Goal: Task Accomplishment & Management: Complete application form

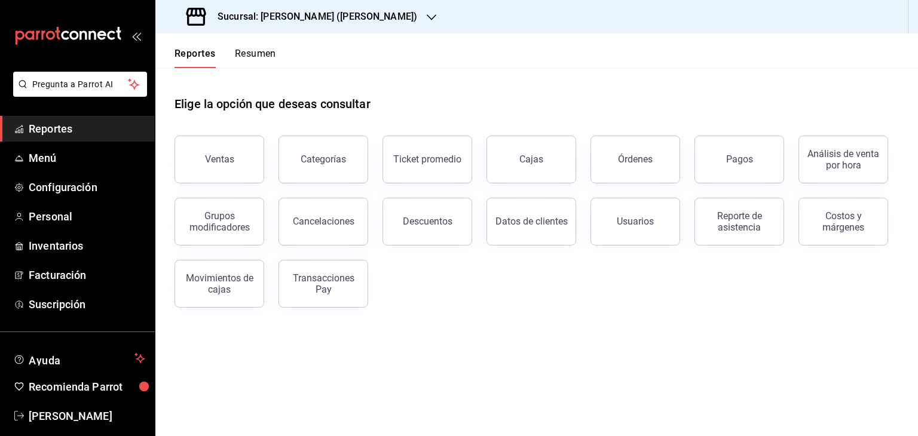
click at [427, 17] on icon "button" at bounding box center [432, 18] width 10 height 10
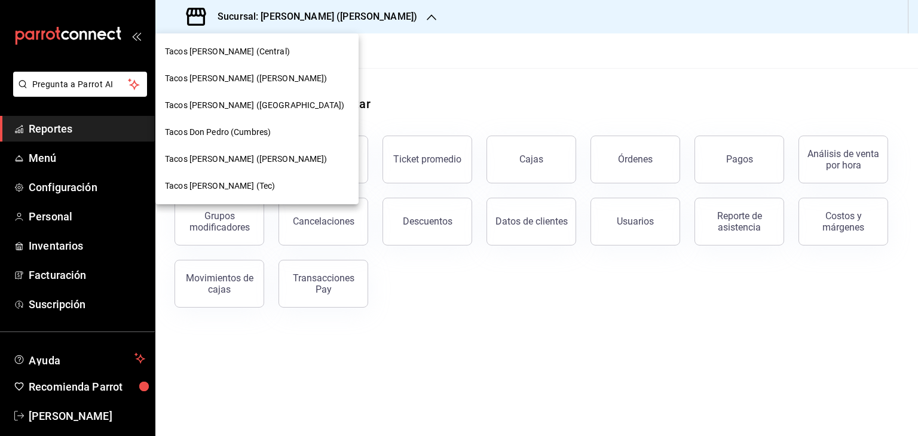
click at [253, 161] on span "Tacos [PERSON_NAME] ([PERSON_NAME])" at bounding box center [246, 159] width 162 height 13
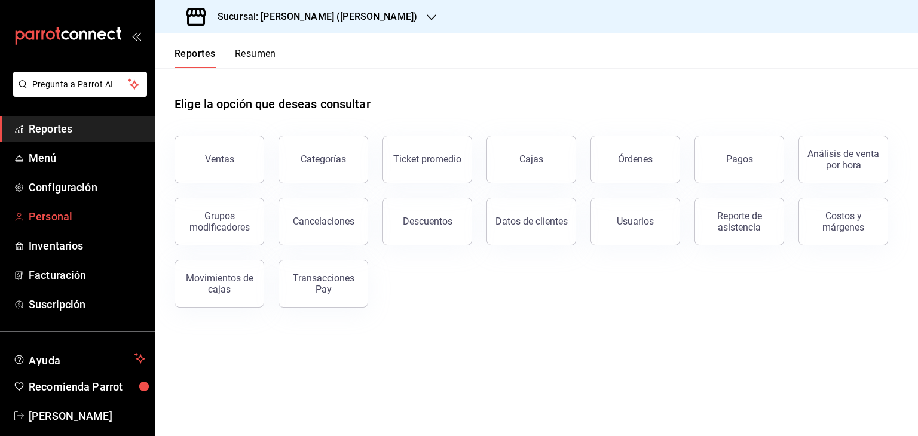
click at [53, 213] on span "Personal" at bounding box center [87, 216] width 116 height 16
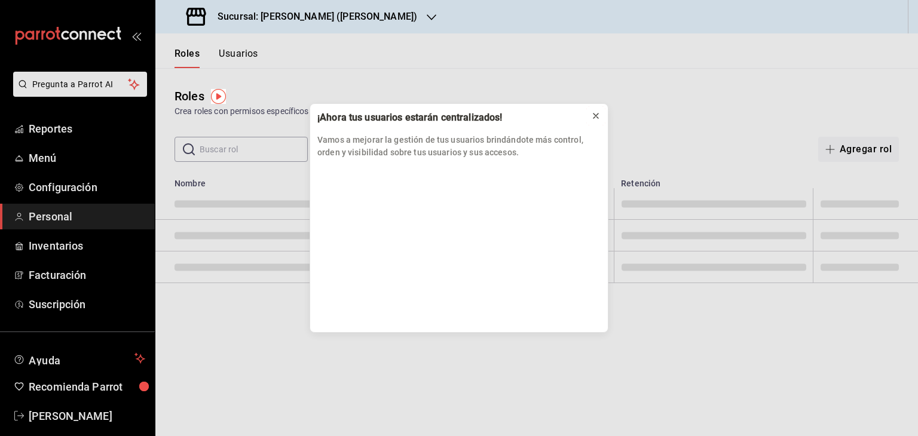
click at [593, 112] on icon at bounding box center [596, 116] width 10 height 10
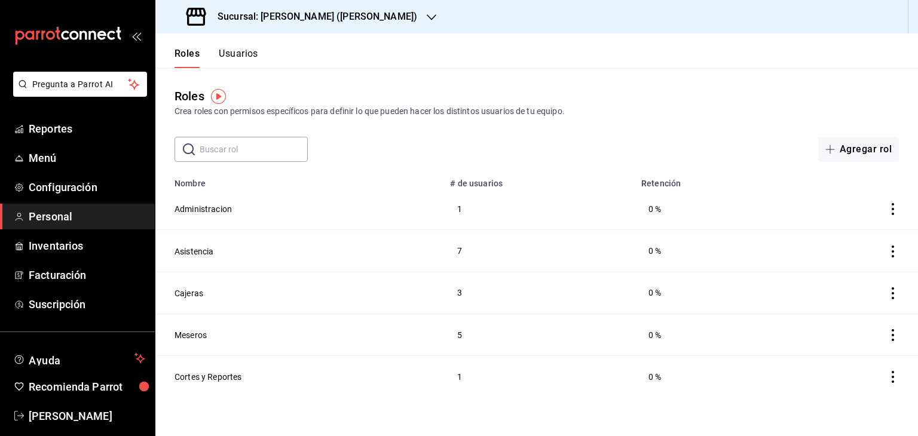
click at [232, 51] on button "Usuarios" at bounding box center [238, 58] width 39 height 20
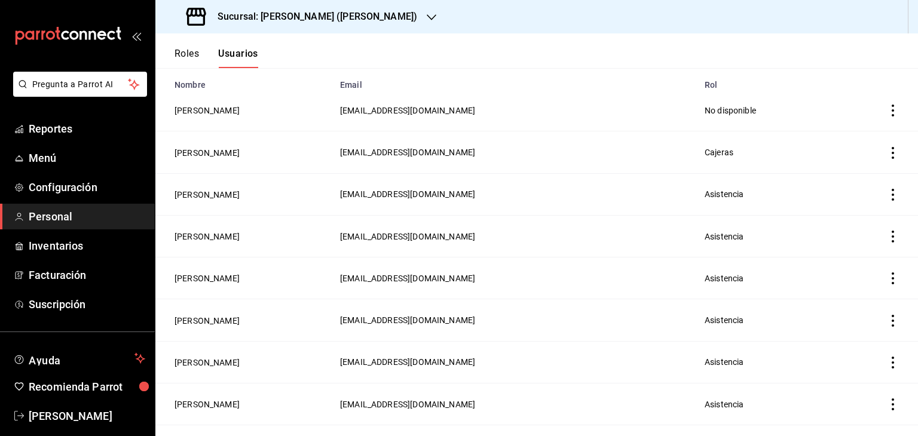
scroll to position [103, 0]
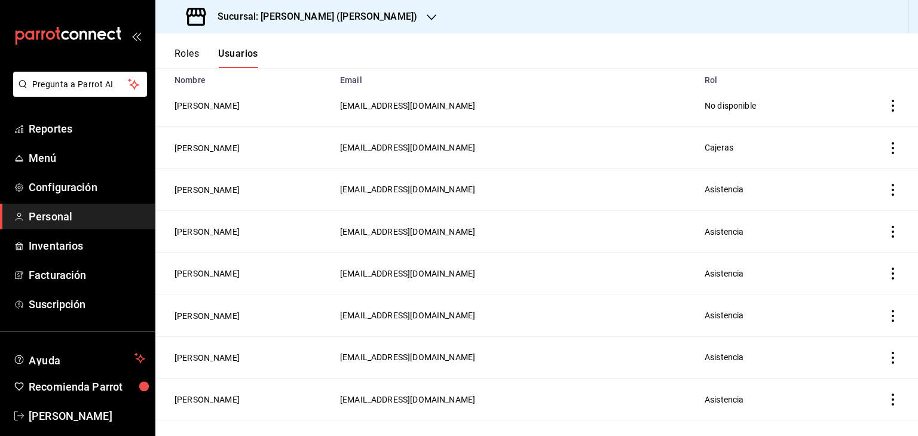
click at [886, 189] on icon "actions" at bounding box center [892, 190] width 12 height 12
click at [843, 174] on span "Duplicar" at bounding box center [829, 173] width 52 height 14
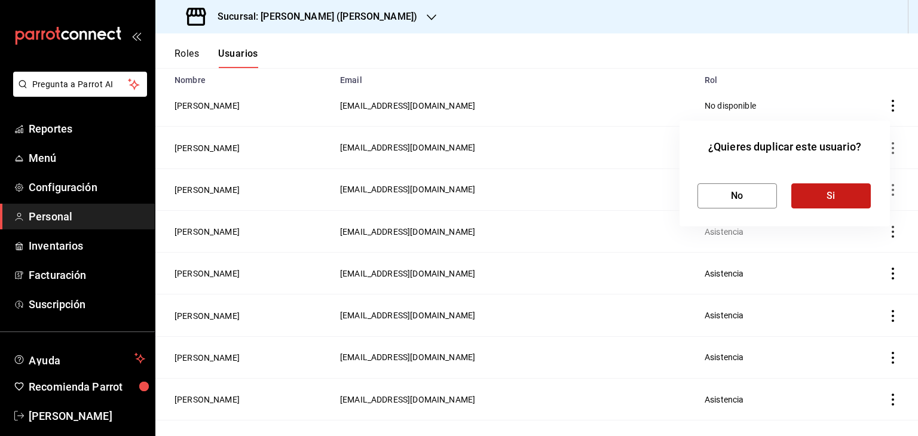
click at [838, 201] on button "Si" at bounding box center [830, 195] width 79 height 25
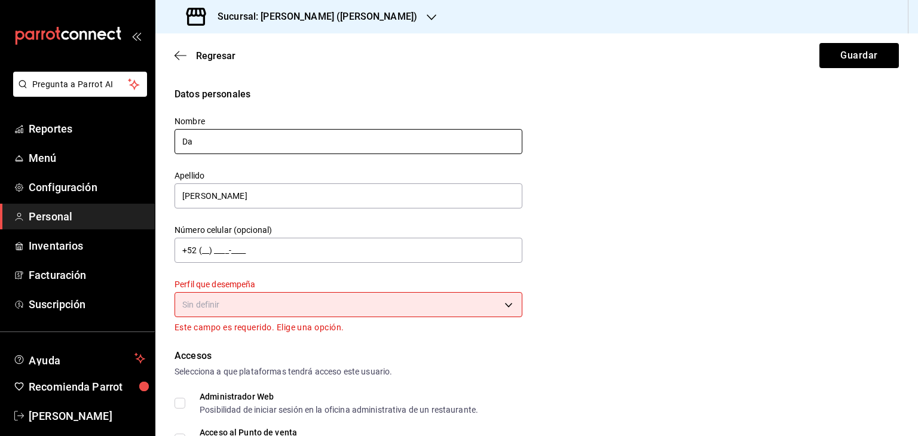
type input "D"
type input "[PERSON_NAME]"
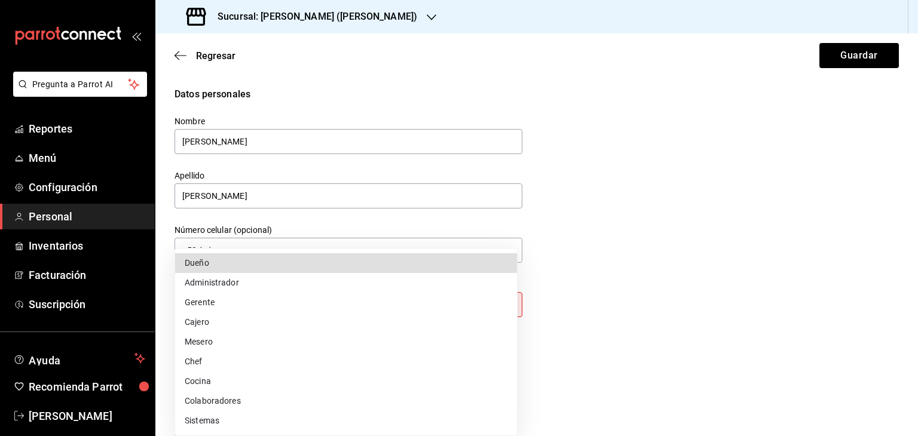
click at [455, 309] on body "Pregunta a Parrot AI Reportes Menú Configuración Personal Inventarios Facturaci…" at bounding box center [459, 218] width 918 height 436
click at [272, 398] on li "Colaboradores" at bounding box center [346, 401] width 342 height 20
type input "STAFF"
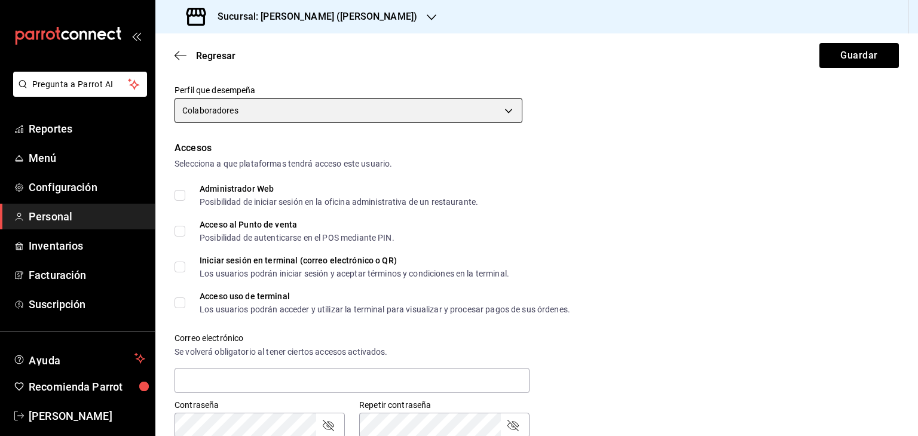
scroll to position [200, 0]
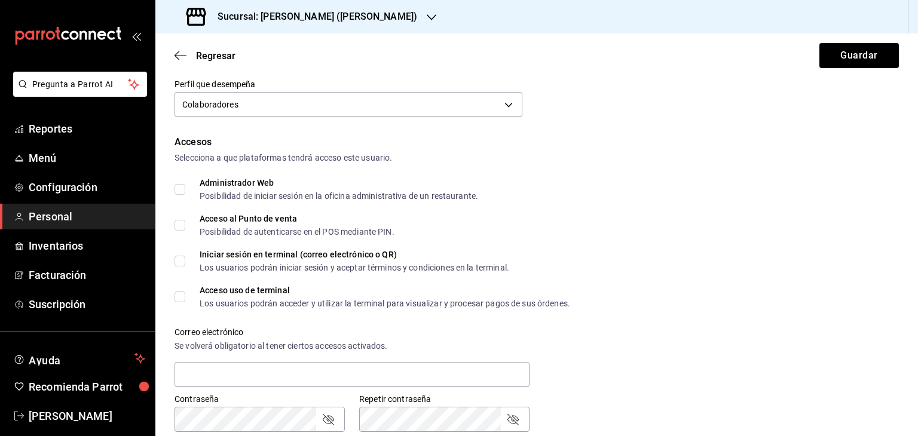
click at [179, 220] on input "Acceso al Punto de venta Posibilidad de autenticarse en el POS mediante PIN." at bounding box center [179, 225] width 11 height 11
checkbox input "true"
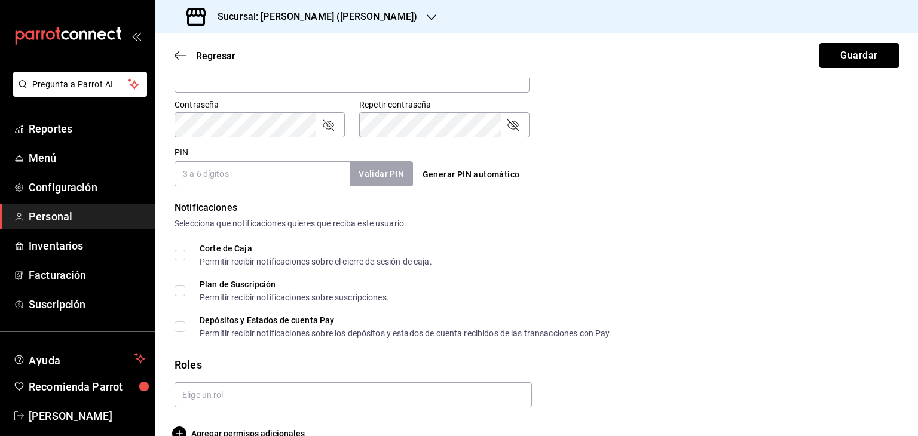
scroll to position [519, 0]
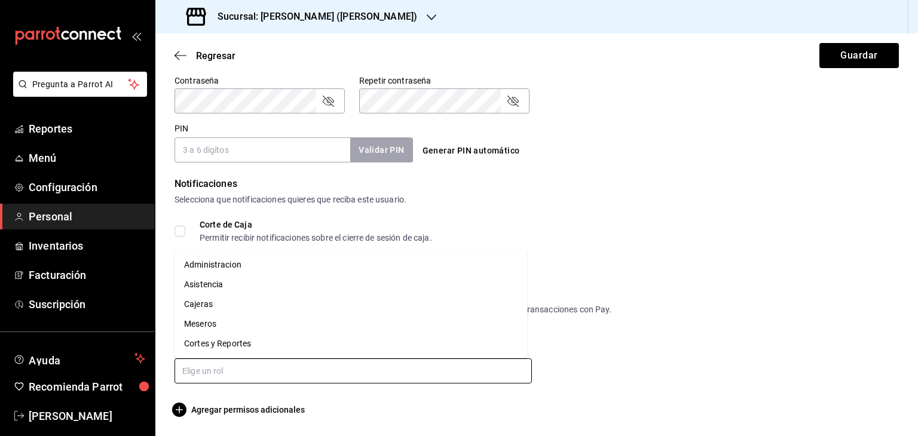
click at [282, 373] on input "text" at bounding box center [352, 370] width 357 height 25
click at [251, 283] on li "Asistencia" at bounding box center [350, 285] width 352 height 20
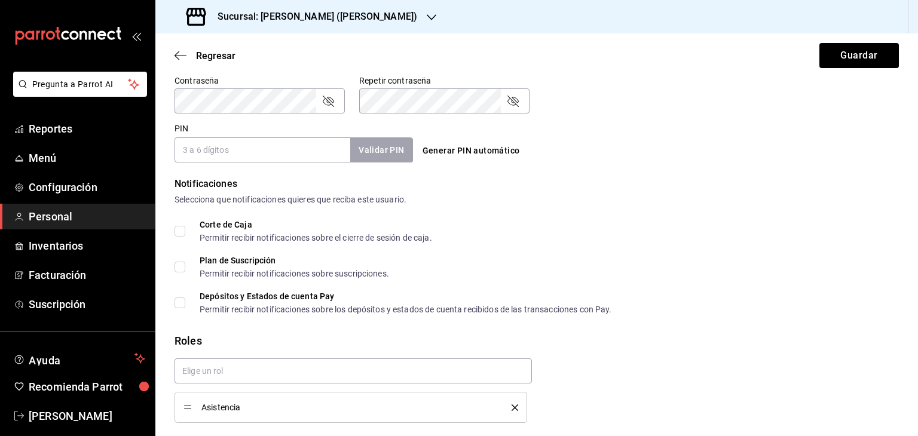
click at [217, 152] on input "PIN" at bounding box center [262, 149] width 176 height 25
type input "1160"
click at [382, 152] on button "Validar PIN" at bounding box center [380, 150] width 63 height 26
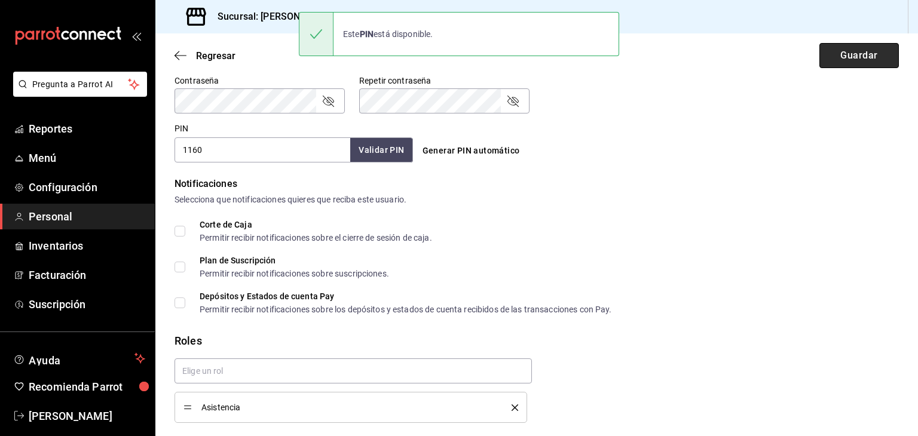
click at [843, 51] on button "Guardar" at bounding box center [858, 55] width 79 height 25
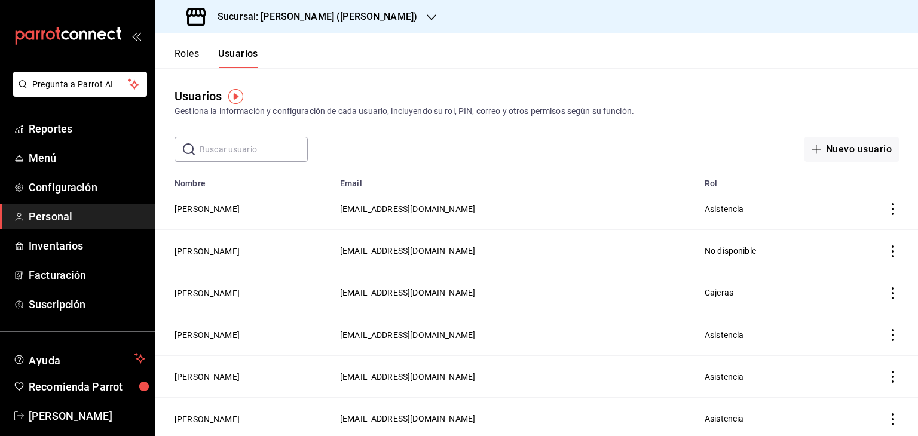
click at [266, 152] on input "text" at bounding box center [254, 149] width 108 height 24
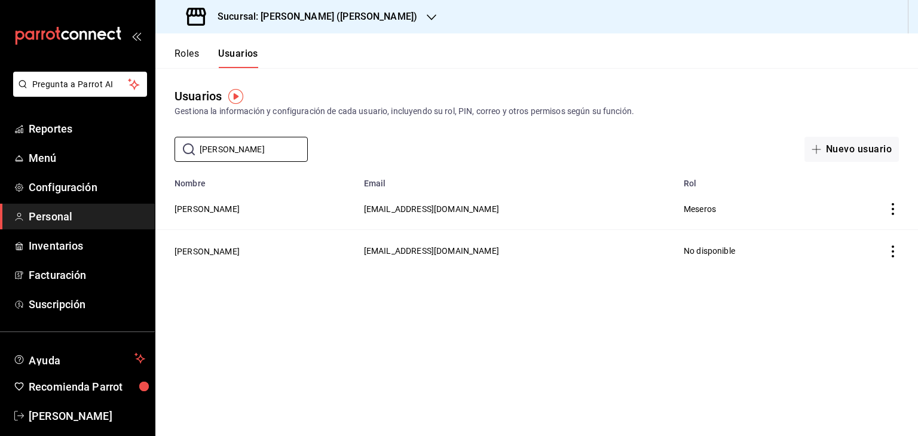
type input "[PERSON_NAME]"
click at [186, 51] on button "Roles" at bounding box center [186, 58] width 24 height 20
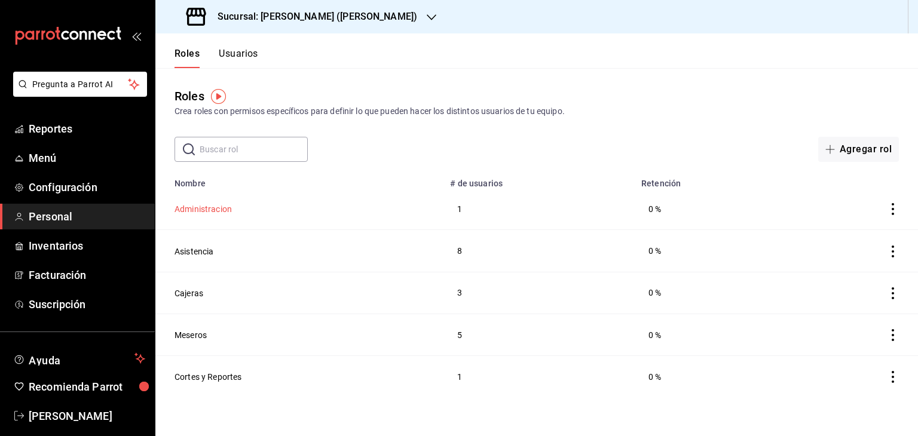
click at [208, 213] on button "Administracion" at bounding box center [202, 209] width 57 height 12
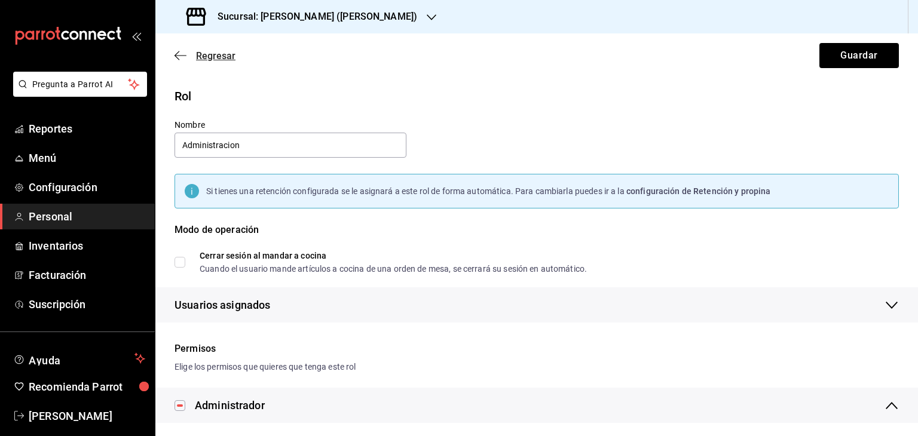
click at [176, 53] on icon "button" at bounding box center [180, 55] width 12 height 11
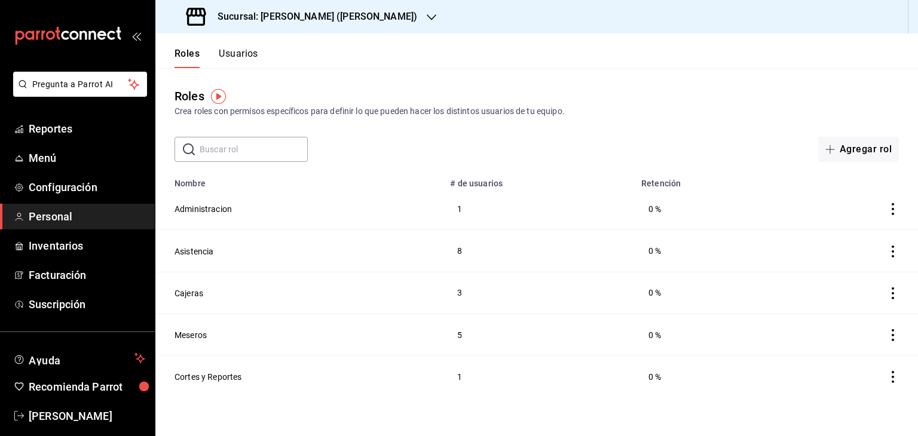
click at [250, 55] on button "Usuarios" at bounding box center [238, 58] width 39 height 20
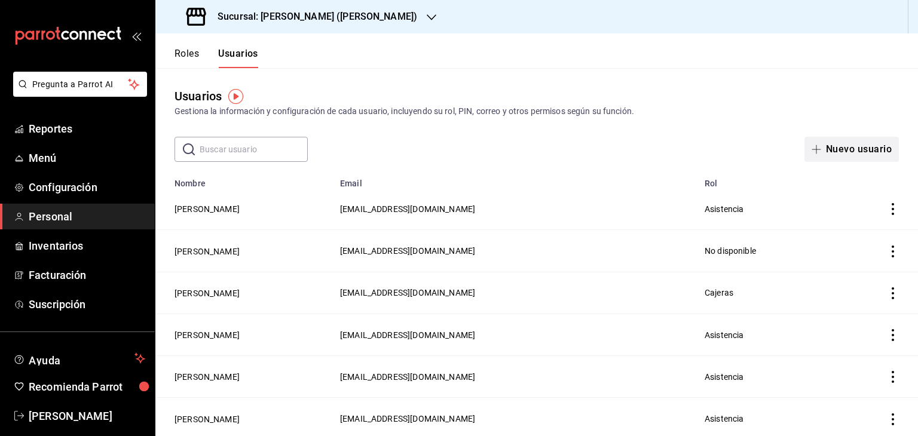
click at [861, 144] on button "Nuevo usuario" at bounding box center [851, 149] width 94 height 25
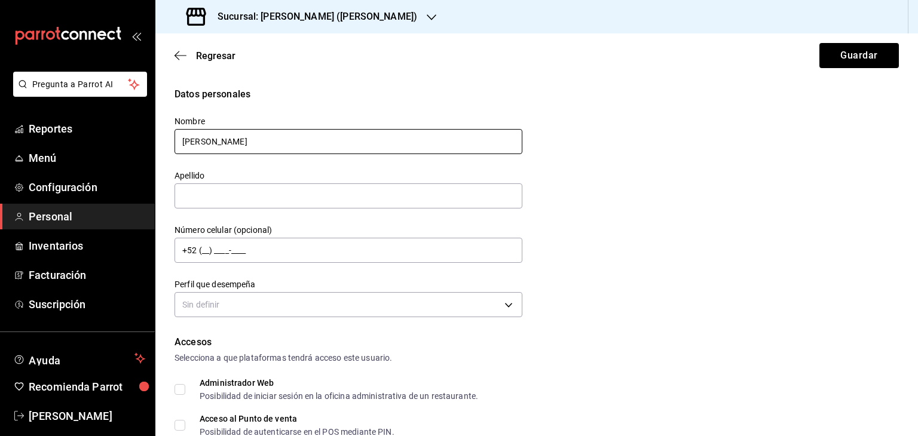
type input "[PERSON_NAME]"
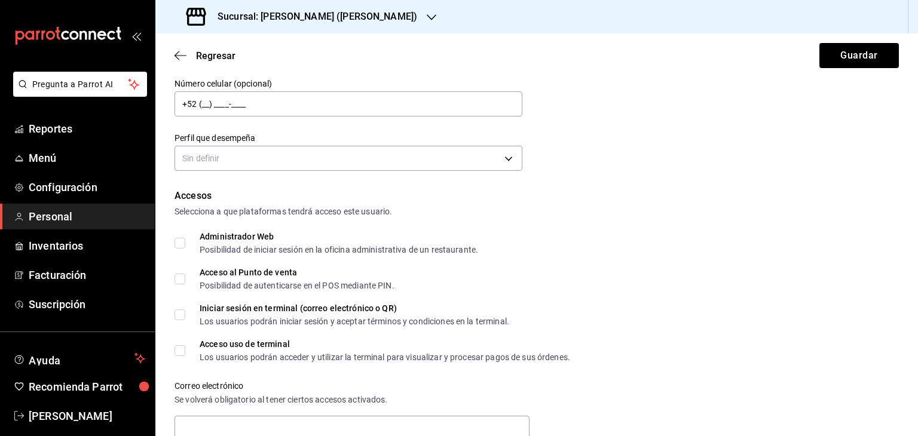
scroll to position [158, 0]
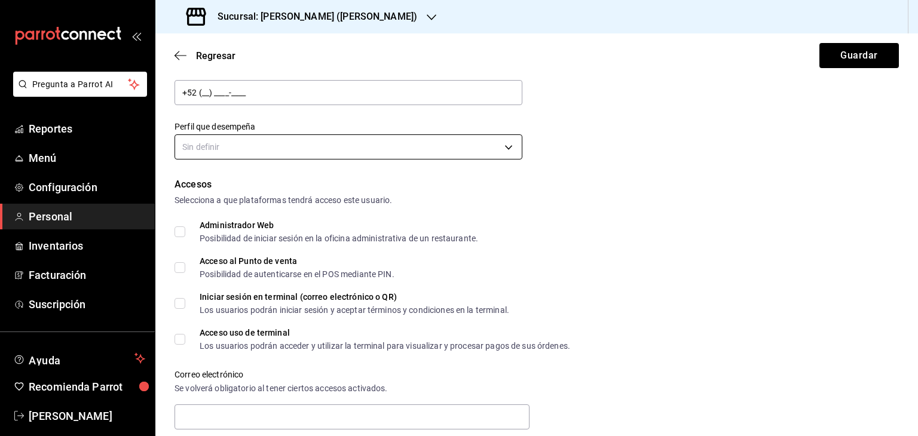
type input "Caballero"
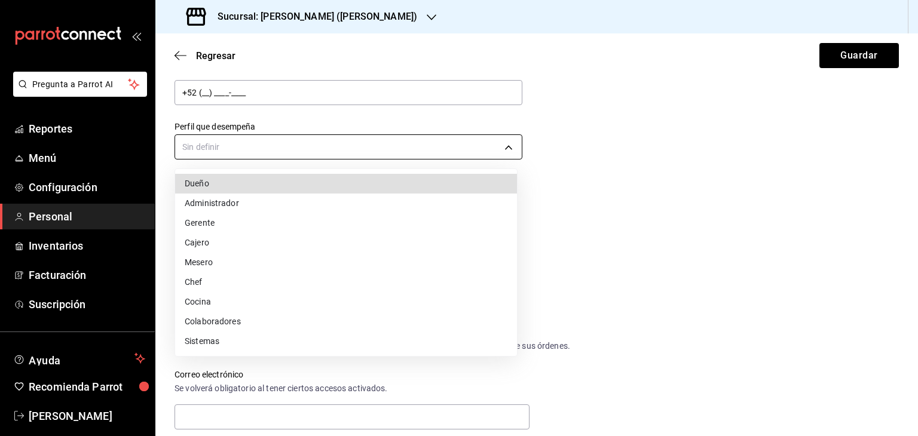
click at [497, 143] on body "Pregunta a Parrot AI Reportes Menú Configuración Personal Inventarios Facturaci…" at bounding box center [459, 218] width 918 height 436
click at [294, 201] on li "Administrador" at bounding box center [346, 204] width 342 height 20
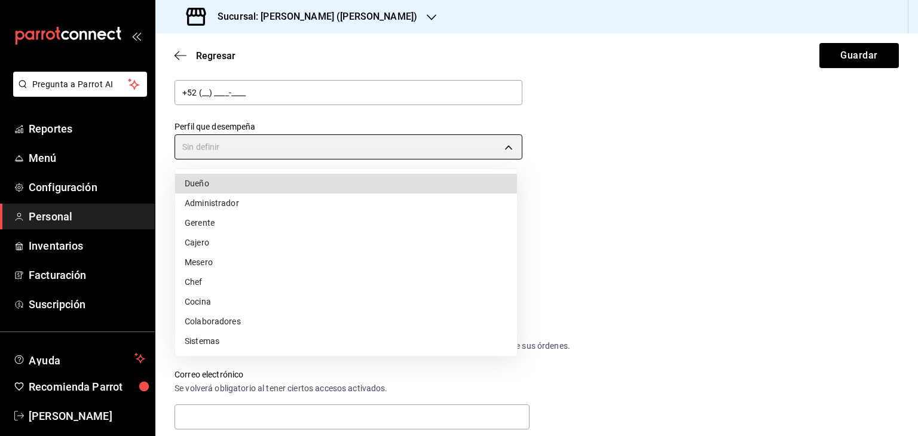
type input "ADMIN"
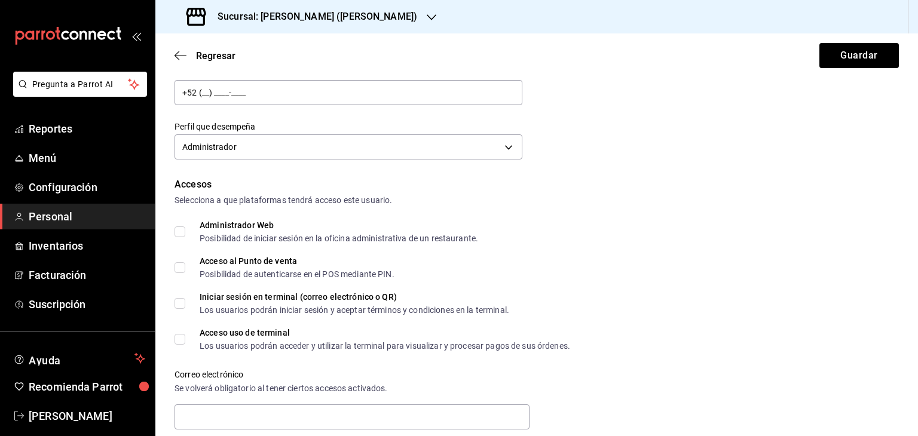
click at [175, 262] on input "Acceso al Punto de venta Posibilidad de autenticarse en el POS mediante PIN." at bounding box center [179, 267] width 11 height 11
checkbox input "true"
click at [177, 340] on input "Acceso uso de terminal Los usuarios podrán acceder y utilizar la terminal para …" at bounding box center [179, 339] width 11 height 11
checkbox input "true"
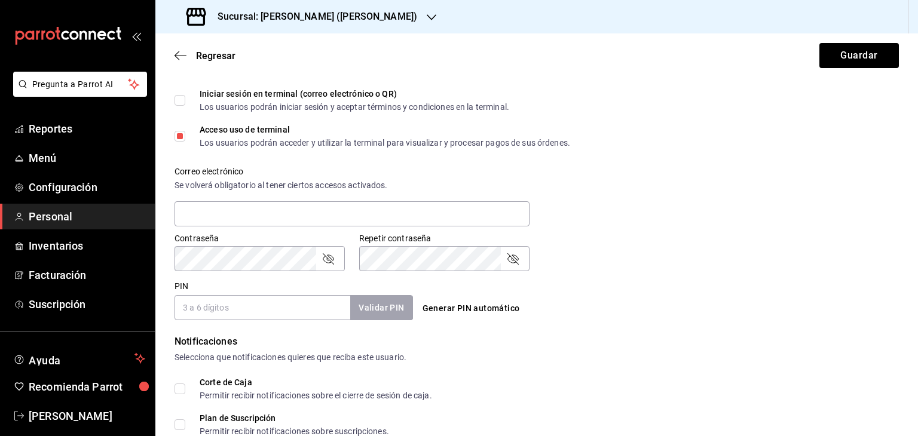
scroll to position [366, 0]
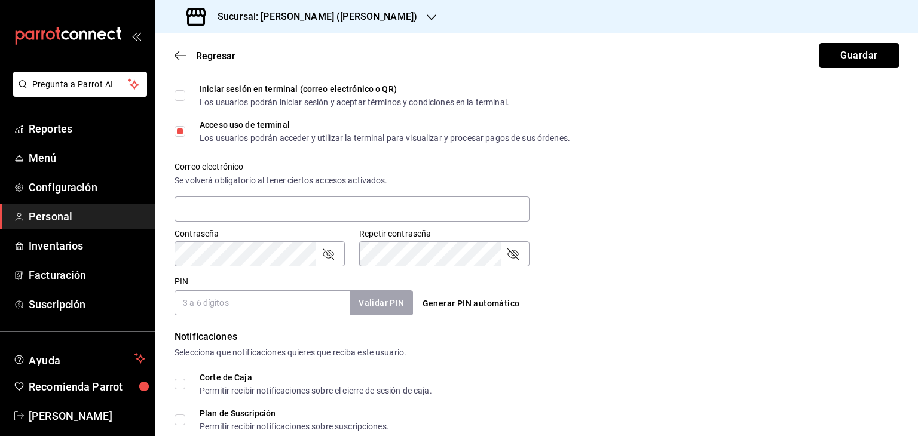
click at [263, 304] on input "PIN" at bounding box center [262, 302] width 176 height 25
type input "1161"
click at [382, 303] on button "Validar PIN" at bounding box center [380, 303] width 63 height 26
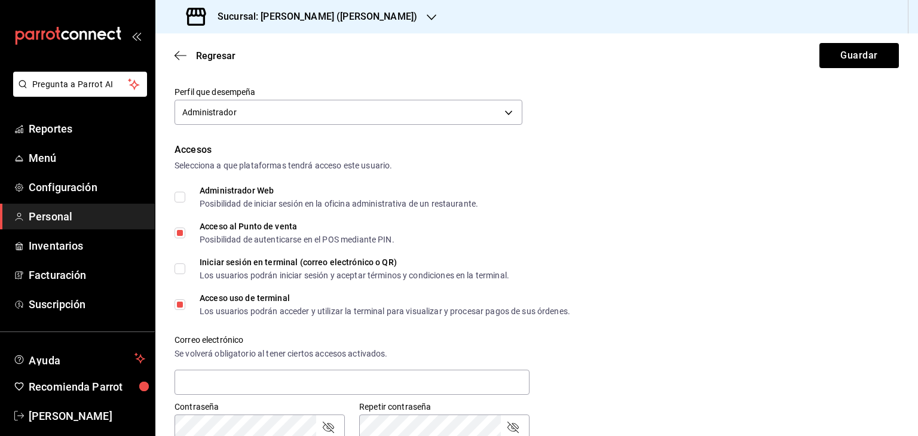
scroll to position [190, 0]
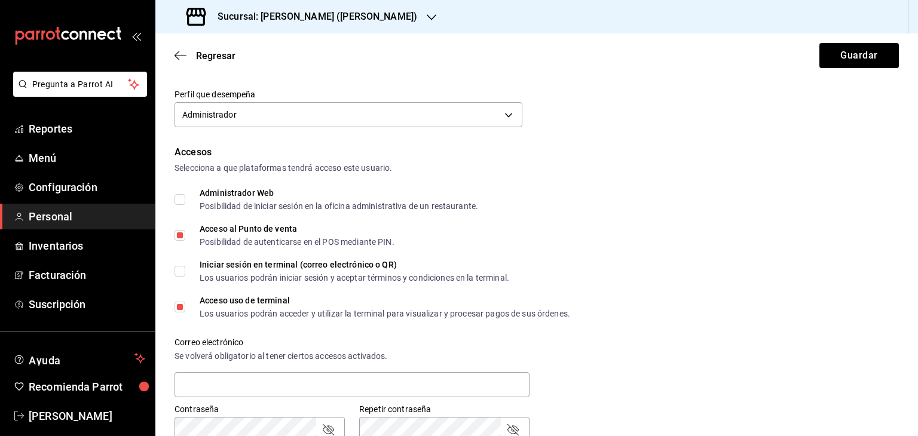
click at [180, 199] on input "Administrador Web Posibilidad de iniciar sesión en la oficina administrativa de…" at bounding box center [179, 199] width 11 height 11
checkbox input "true"
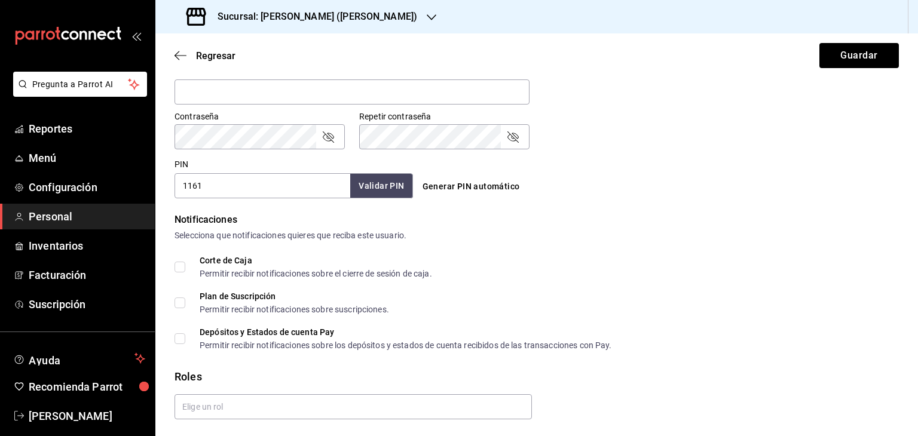
scroll to position [519, 0]
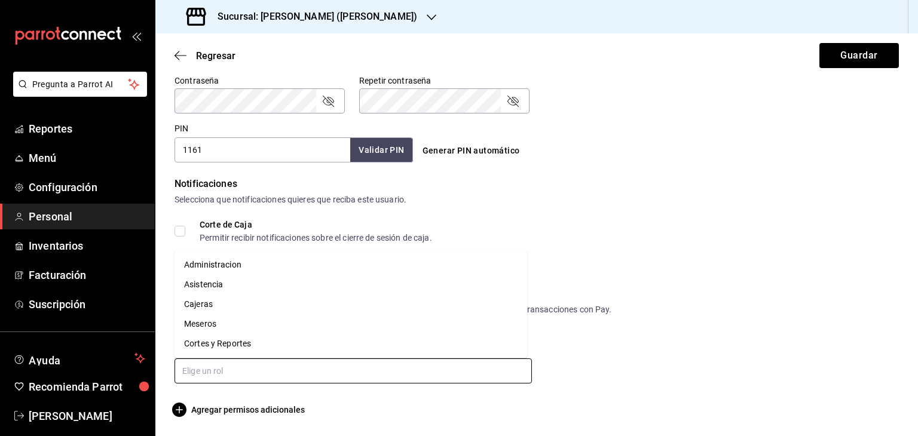
click at [380, 380] on input "text" at bounding box center [352, 370] width 357 height 25
click at [301, 266] on li "Administracion" at bounding box center [350, 265] width 352 height 20
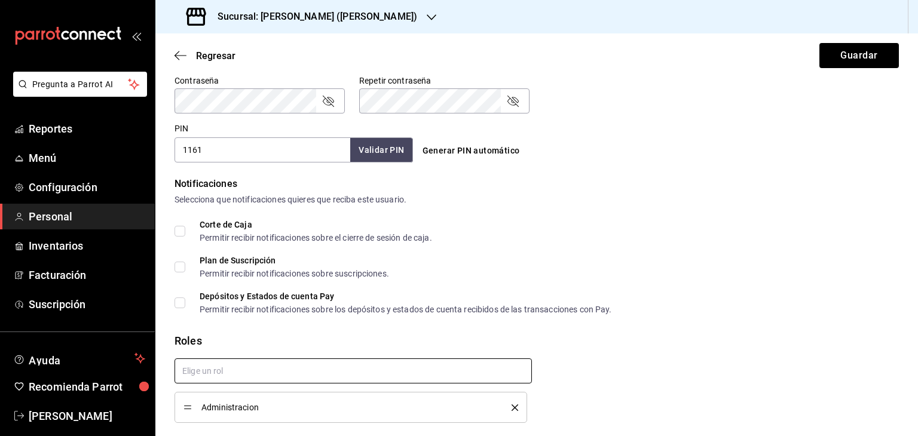
checkbox input "true"
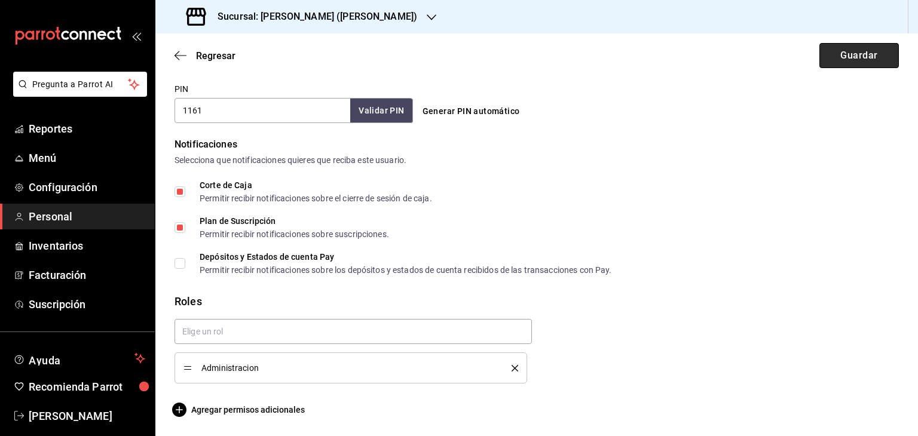
click at [842, 66] on button "Guardar" at bounding box center [858, 55] width 79 height 25
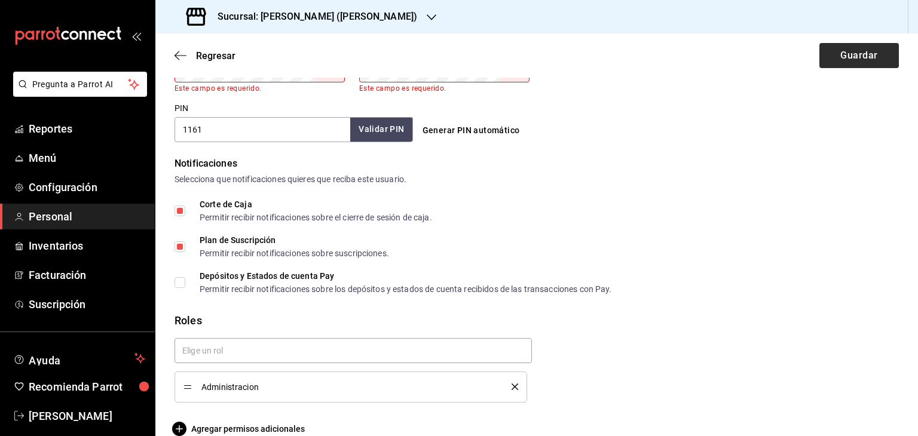
scroll to position [340, 0]
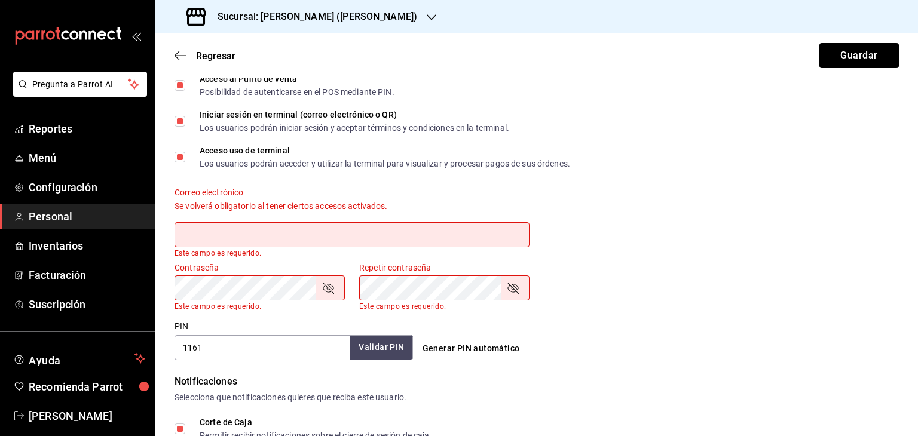
click at [179, 121] on input "Iniciar sesión en terminal (correo electrónico o QR) Los usuarios podrán inicia…" at bounding box center [179, 121] width 11 height 11
checkbox input "false"
click at [835, 56] on button "Guardar" at bounding box center [858, 55] width 79 height 25
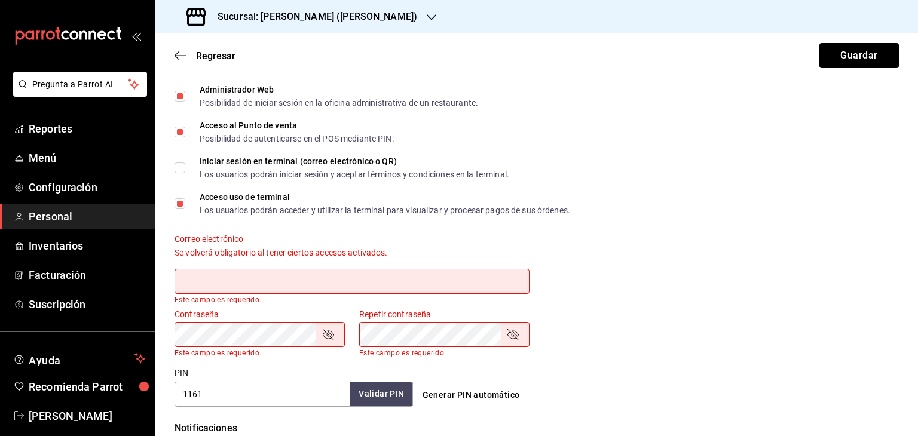
scroll to position [284, 0]
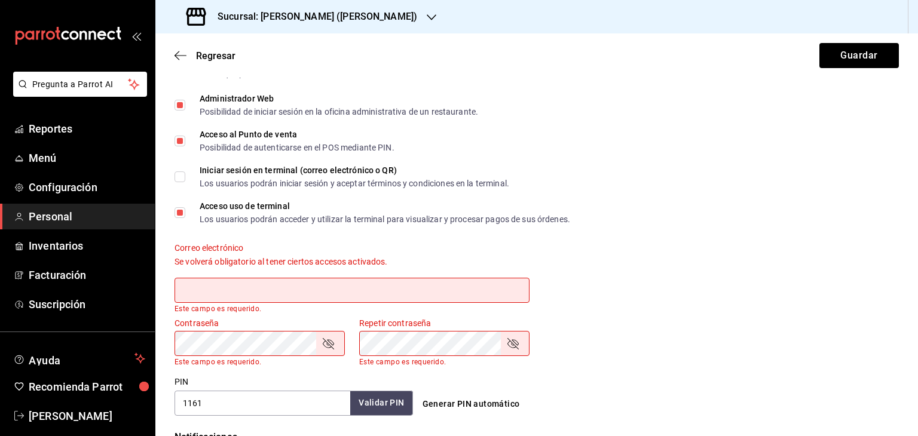
click at [178, 105] on input "Administrador Web Posibilidad de iniciar sesión en la oficina administrativa de…" at bounding box center [179, 105] width 11 height 11
checkbox input "false"
click at [830, 55] on button "Guardar" at bounding box center [858, 55] width 79 height 25
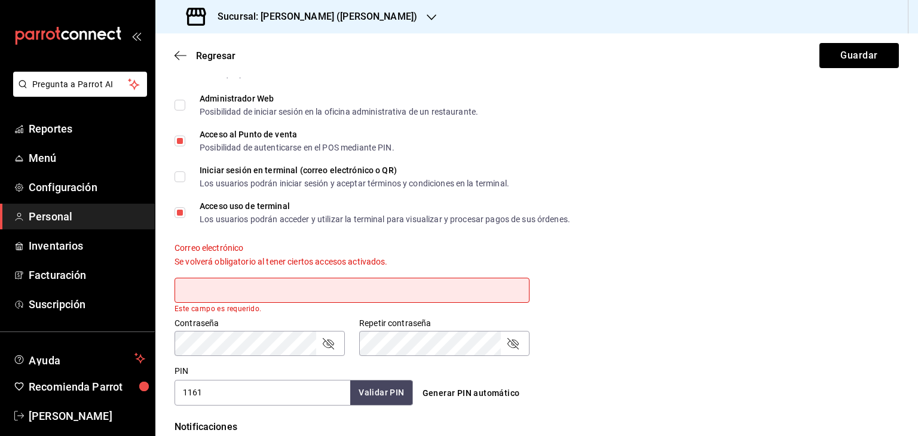
click at [375, 290] on input "text" at bounding box center [351, 290] width 355 height 25
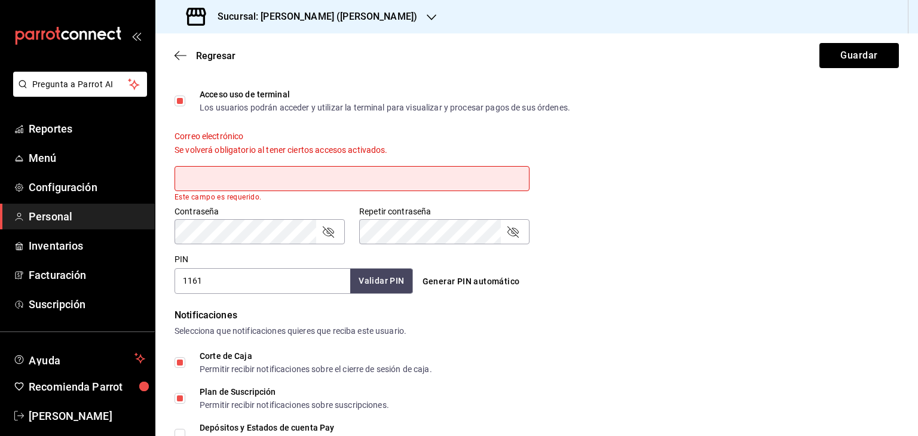
scroll to position [394, 0]
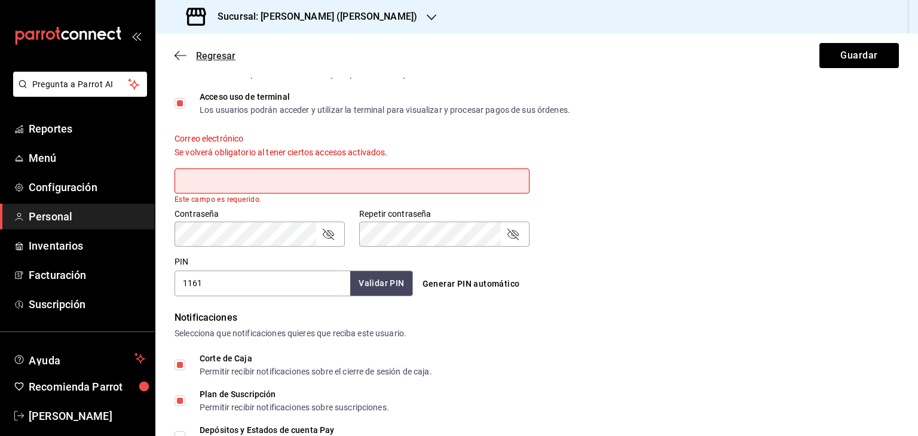
click at [174, 56] on icon "button" at bounding box center [180, 55] width 12 height 11
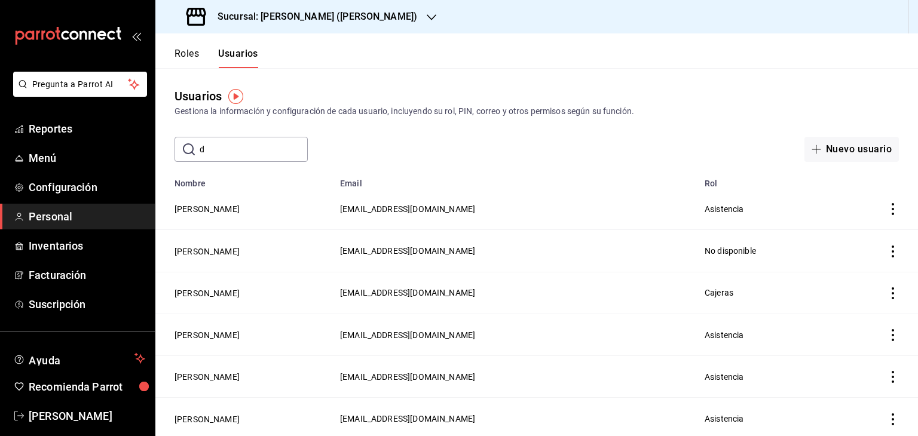
click at [238, 149] on input "d" at bounding box center [254, 149] width 108 height 24
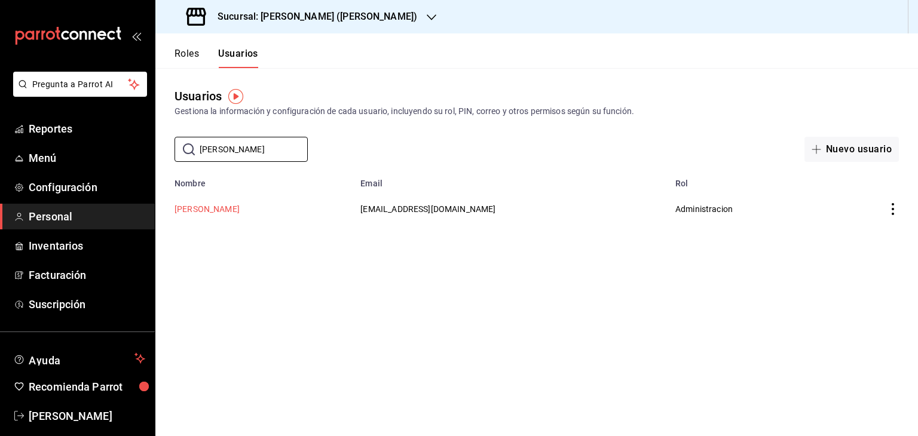
type input "[PERSON_NAME]"
click at [205, 213] on button "[PERSON_NAME]" at bounding box center [206, 209] width 65 height 12
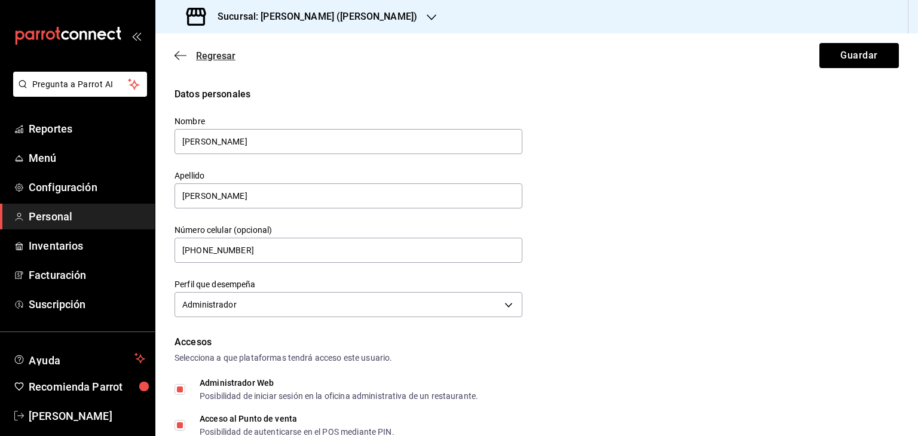
click at [176, 54] on icon "button" at bounding box center [176, 55] width 5 height 9
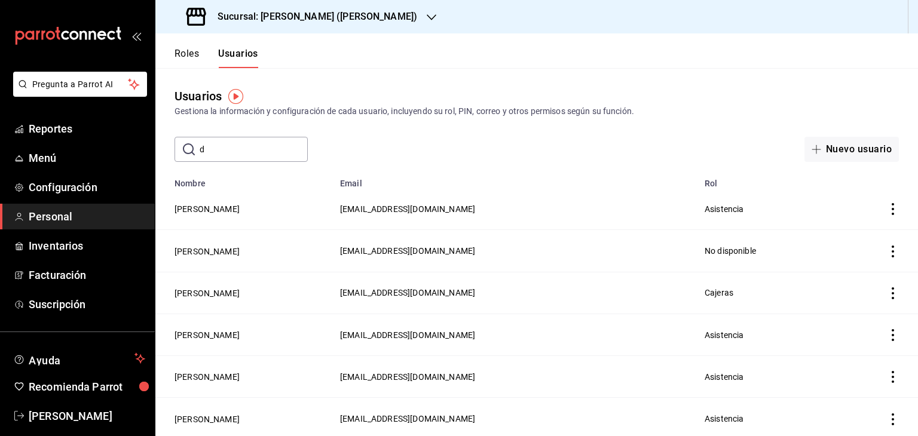
click at [259, 155] on input "d" at bounding box center [254, 149] width 108 height 24
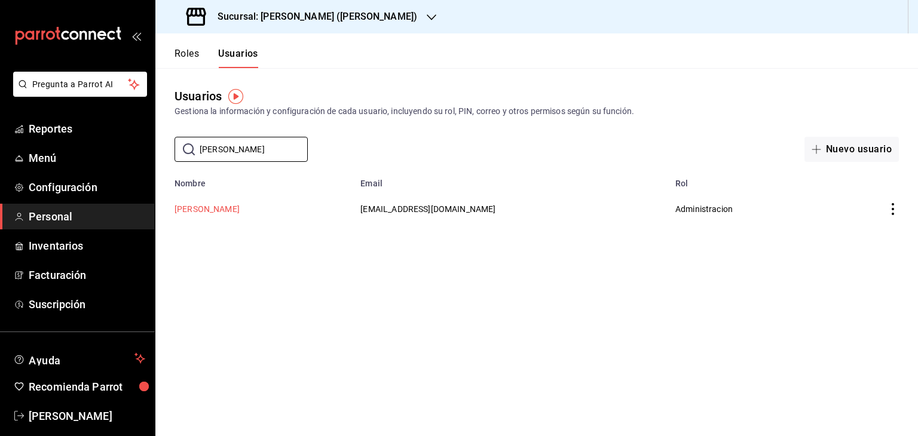
type input "[PERSON_NAME]"
click at [226, 213] on button "[PERSON_NAME]" at bounding box center [206, 209] width 65 height 12
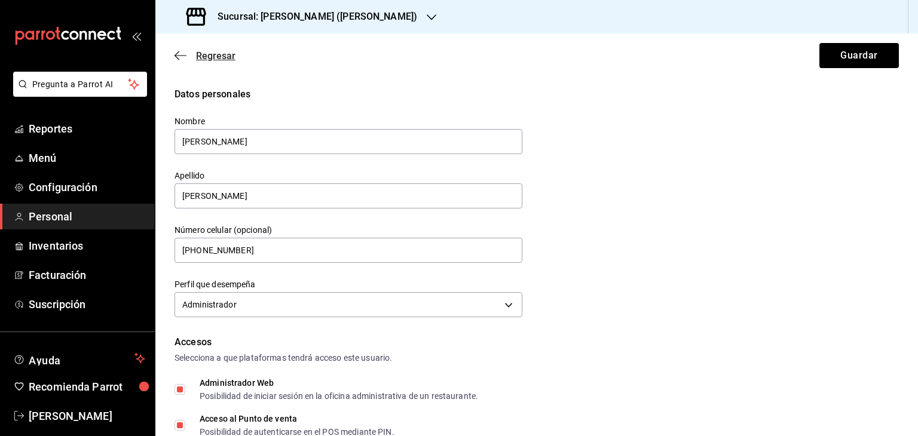
click at [182, 51] on icon "button" at bounding box center [180, 55] width 12 height 11
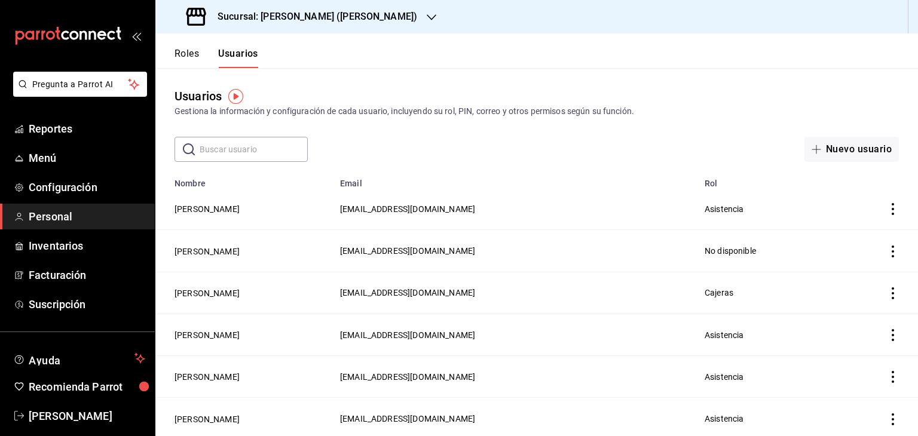
click at [277, 142] on input "text" at bounding box center [254, 149] width 108 height 24
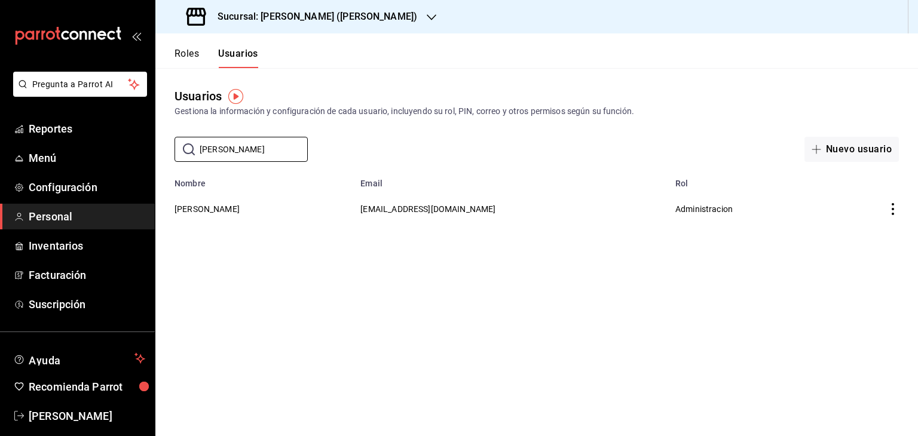
type input "[PERSON_NAME]"
click at [895, 214] on icon "actions" at bounding box center [892, 209] width 12 height 12
click at [867, 192] on li "Duplicar" at bounding box center [848, 192] width 100 height 33
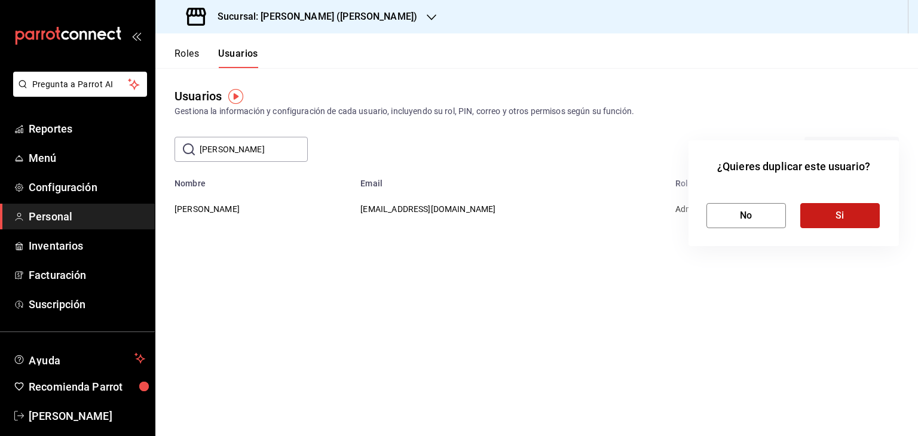
click at [849, 213] on button "Si" at bounding box center [839, 215] width 79 height 25
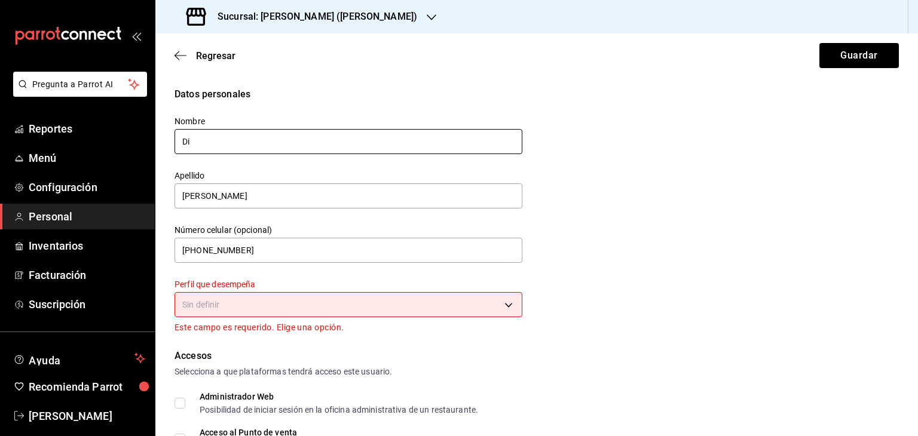
type input "D"
type input "[PERSON_NAME]"
type input "Caballero"
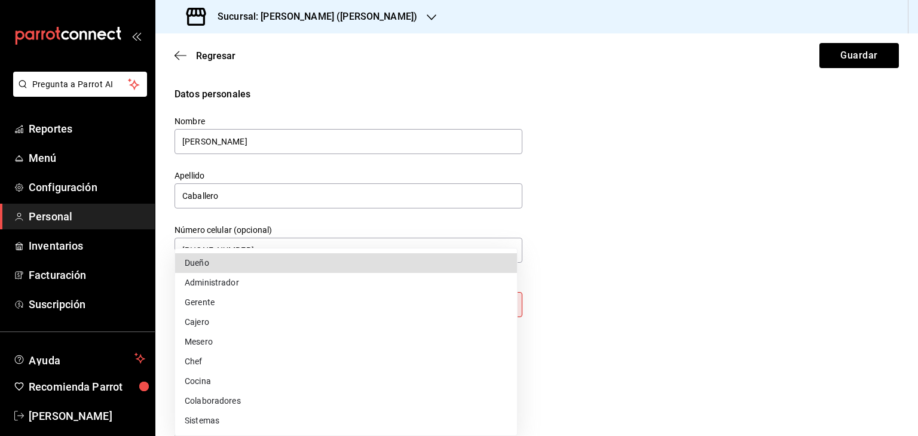
click at [313, 304] on body "Pregunta a Parrot AI Reportes Menú Configuración Personal Inventarios Facturaci…" at bounding box center [459, 218] width 918 height 436
click at [255, 286] on li "Administrador" at bounding box center [346, 283] width 342 height 20
type input "ADMIN"
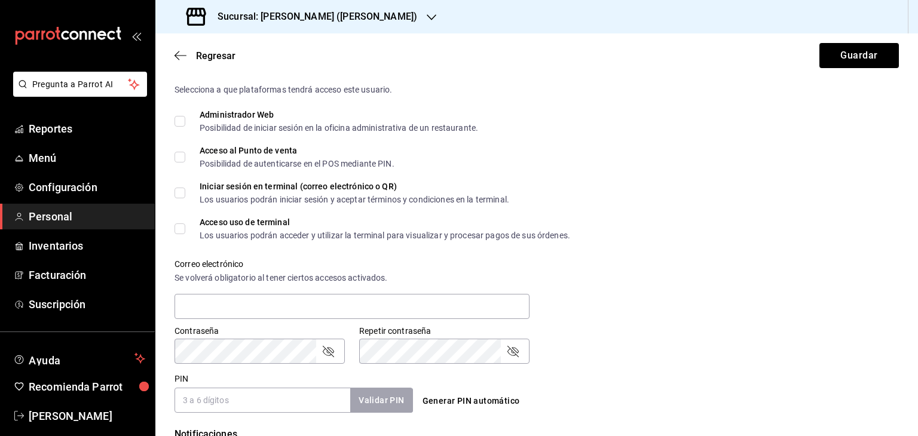
scroll to position [267, 0]
click at [178, 161] on input "Acceso al Punto de venta Posibilidad de autenticarse en el POS mediante PIN." at bounding box center [179, 158] width 11 height 11
checkbox input "true"
click at [175, 229] on input "Acceso uso de terminal Los usuarios podrán acceder y utilizar la terminal para …" at bounding box center [179, 230] width 11 height 11
checkbox input "true"
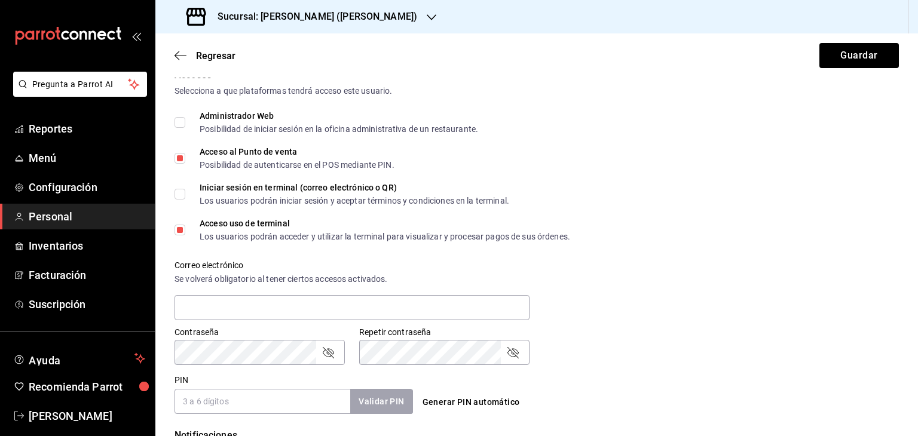
click at [213, 397] on input "PIN" at bounding box center [262, 401] width 176 height 25
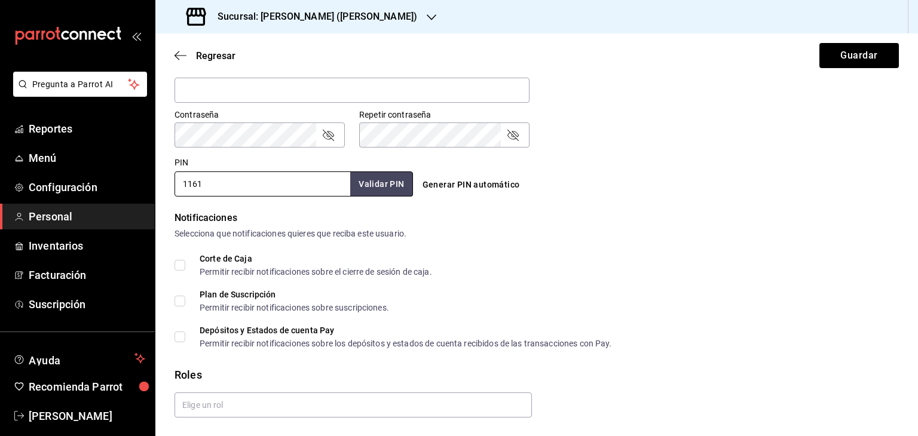
scroll to position [519, 0]
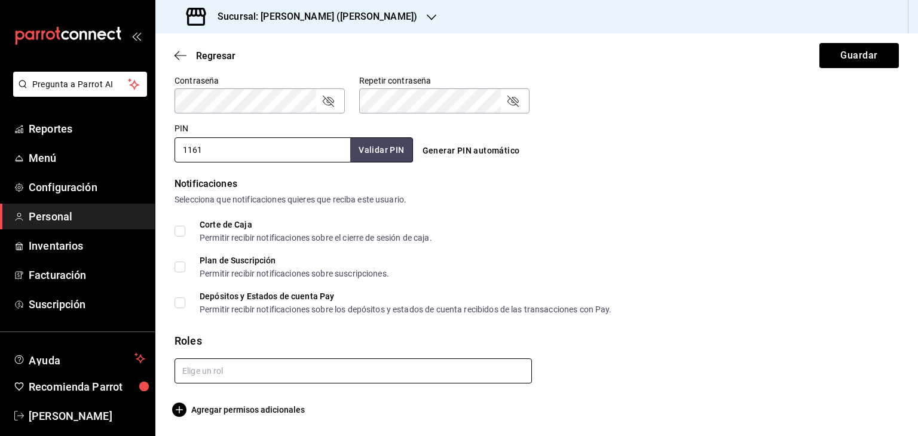
type input "1161"
click at [266, 364] on input "text" at bounding box center [352, 370] width 357 height 25
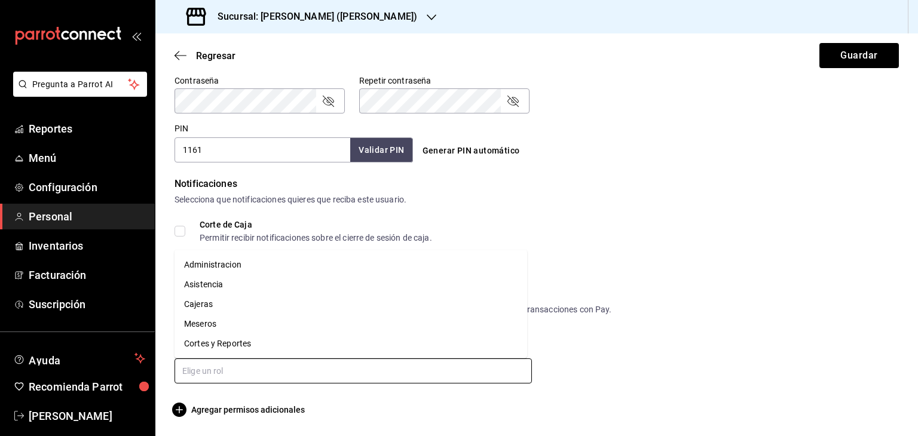
click at [234, 266] on li "Administracion" at bounding box center [350, 265] width 352 height 20
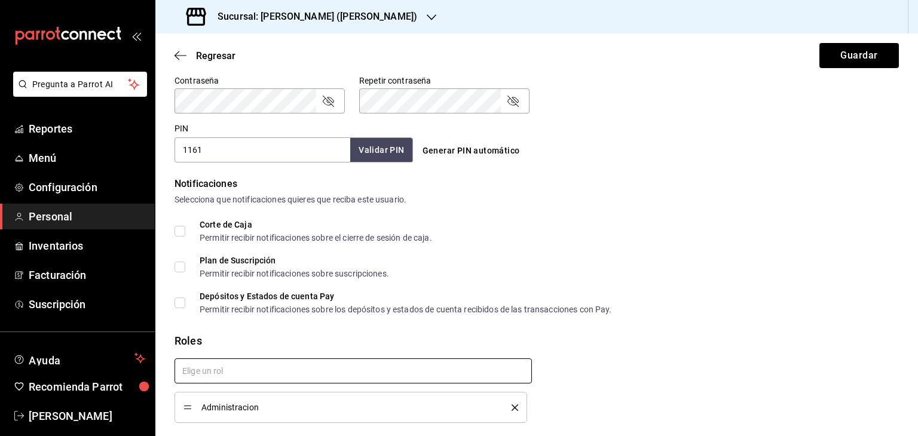
checkbox input "true"
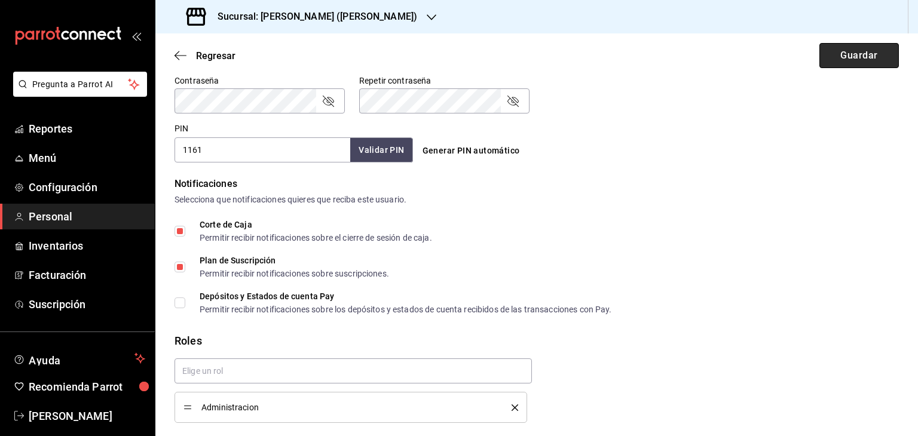
click at [843, 62] on button "Guardar" at bounding box center [858, 55] width 79 height 25
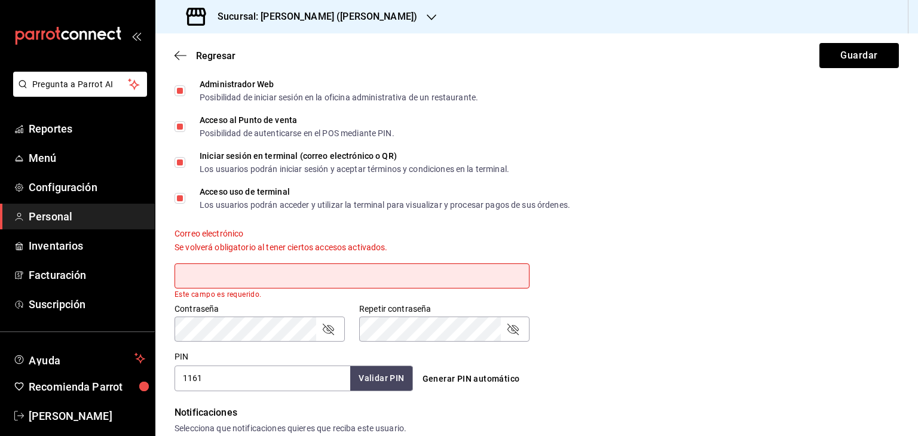
scroll to position [284, 0]
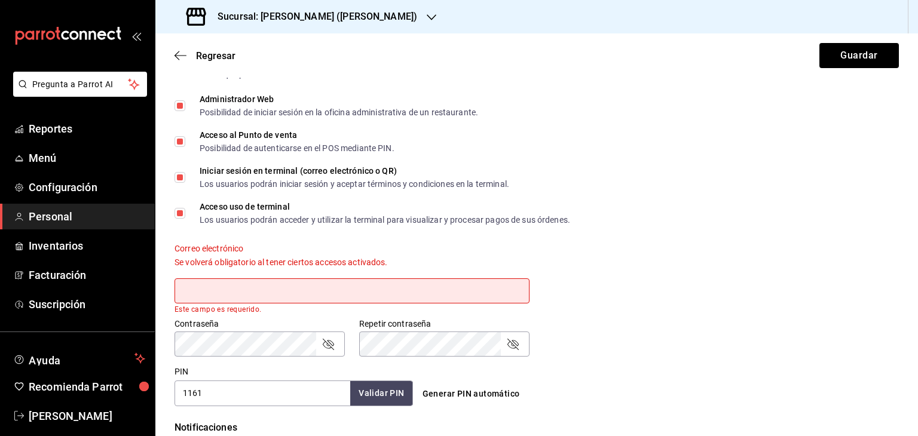
click at [179, 106] on input "Administrador Web Posibilidad de iniciar sesión en la oficina administrativa de…" at bounding box center [179, 105] width 11 height 11
checkbox input "false"
click at [179, 175] on input "Iniciar sesión en terminal (correo electrónico o QR) Los usuarios podrán inicia…" at bounding box center [179, 177] width 11 height 11
checkbox input "false"
click at [835, 53] on button "Guardar" at bounding box center [858, 55] width 79 height 25
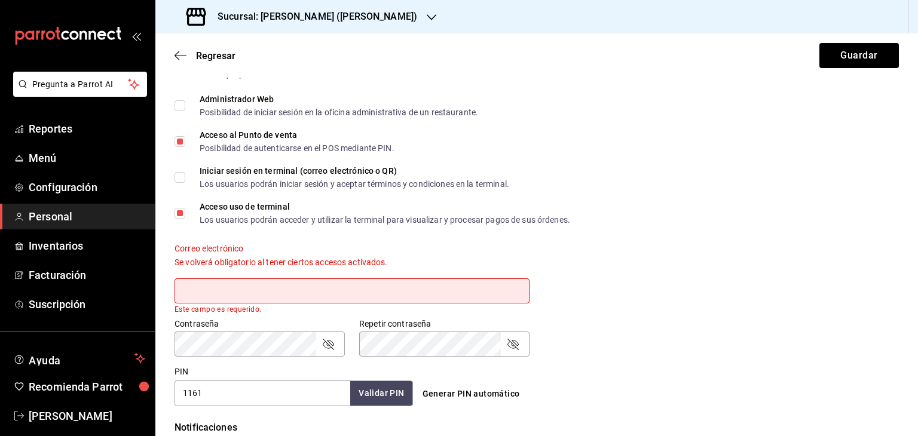
click at [179, 103] on input "Administrador Web Posibilidad de iniciar sesión en la oficina administrativa de…" at bounding box center [179, 105] width 11 height 11
checkbox input "true"
click at [180, 179] on input "Iniciar sesión en terminal (correo electrónico o QR) Los usuarios podrán inicia…" at bounding box center [179, 177] width 11 height 11
checkbox input "true"
click at [223, 287] on input "text" at bounding box center [351, 290] width 355 height 25
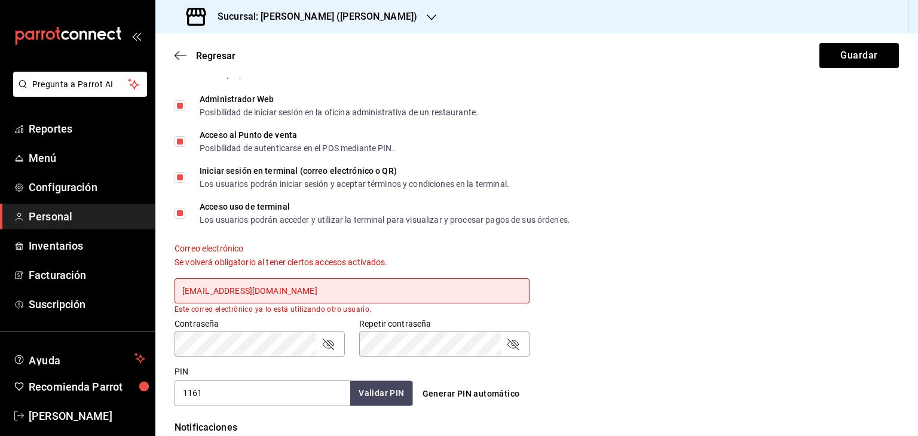
type input "[EMAIL_ADDRESS][DOMAIN_NAME]"
click at [591, 317] on div "Contraseña Contraseña Repetir contraseña Repetir contraseña" at bounding box center [529, 330] width 738 height 53
click at [856, 54] on button "Guardar" at bounding box center [858, 55] width 79 height 25
click at [180, 53] on icon "button" at bounding box center [180, 55] width 12 height 11
